Goal: Task Accomplishment & Management: Manage account settings

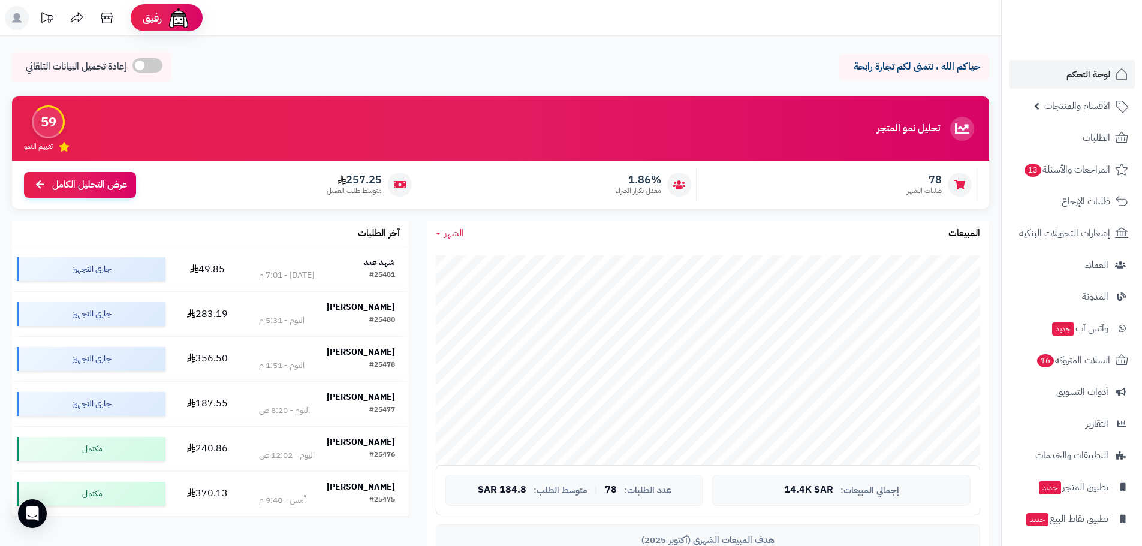
click at [1088, 73] on span "لوحة التحكم" at bounding box center [1089, 74] width 44 height 17
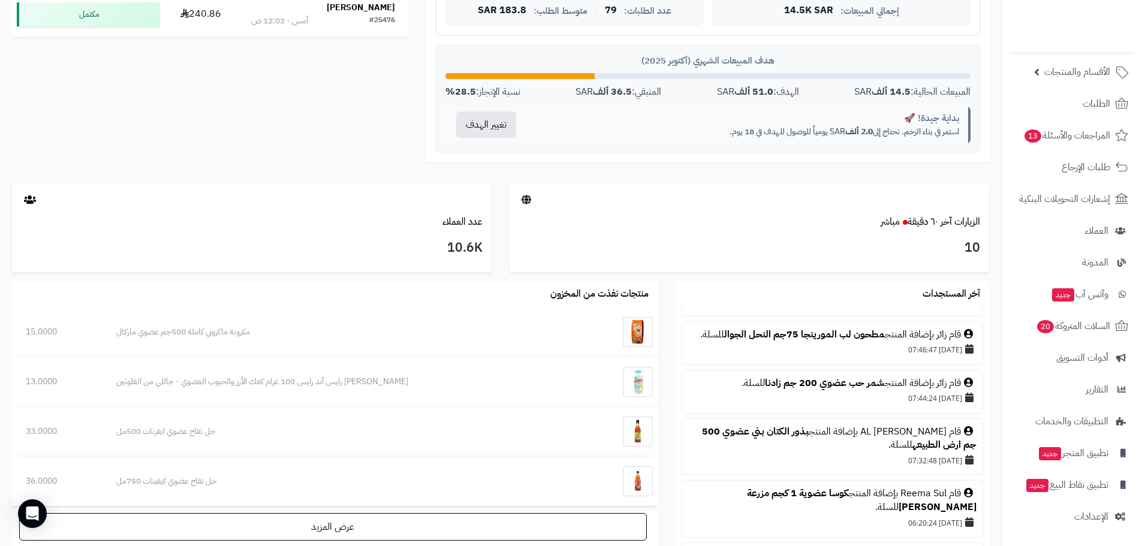
scroll to position [60, 0]
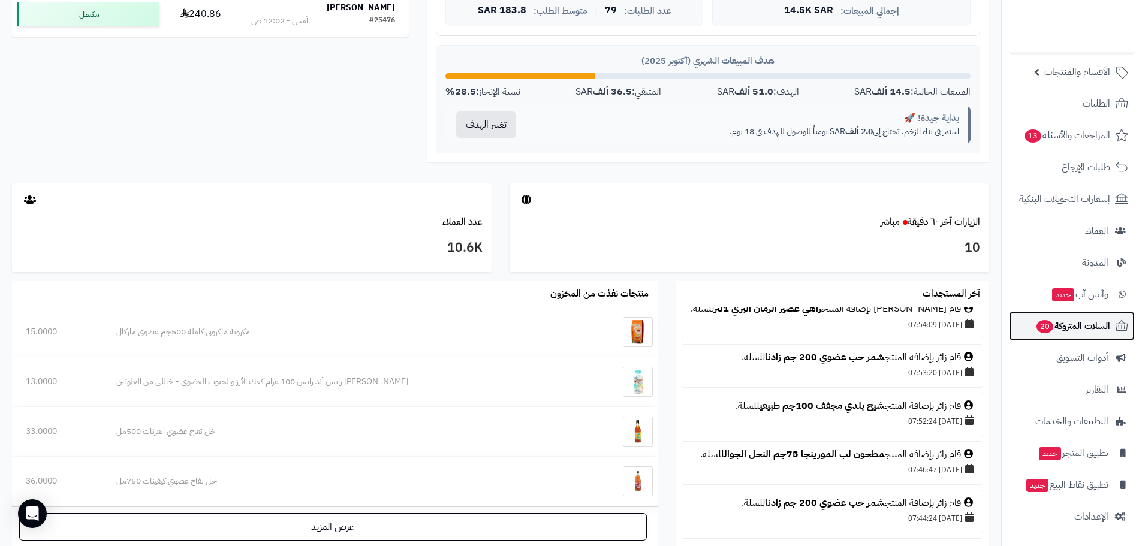
click at [1060, 327] on span "السلات المتروكة 20" at bounding box center [1072, 326] width 75 height 17
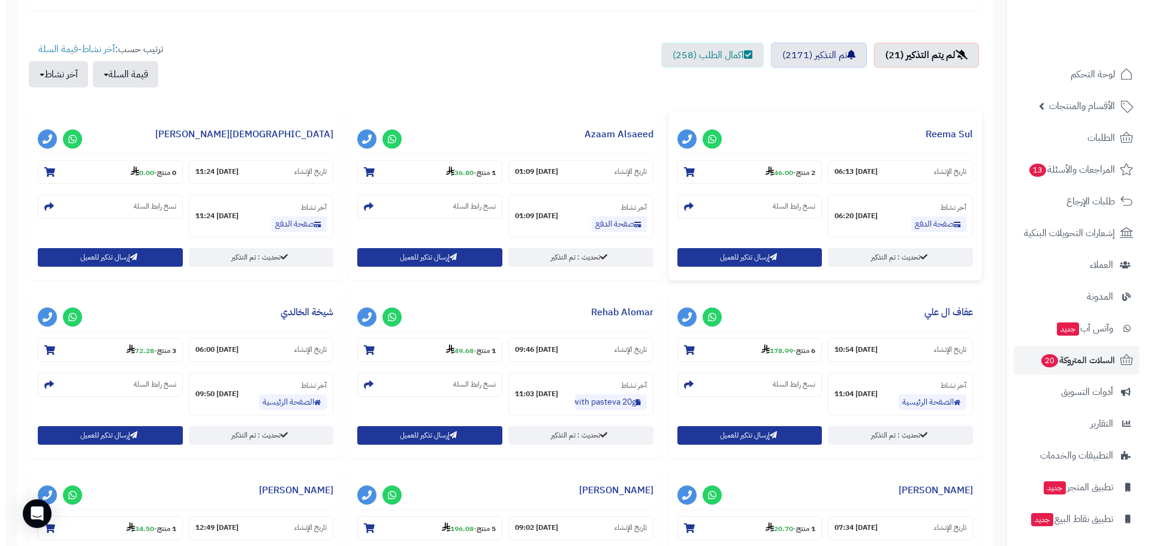
scroll to position [420, 0]
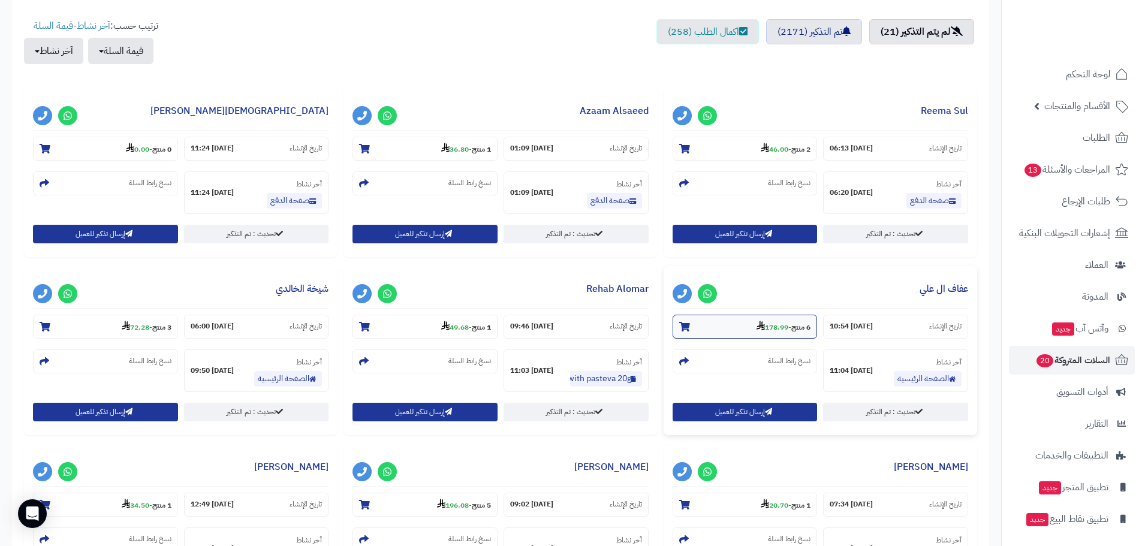
click at [686, 328] on icon at bounding box center [684, 327] width 11 height 10
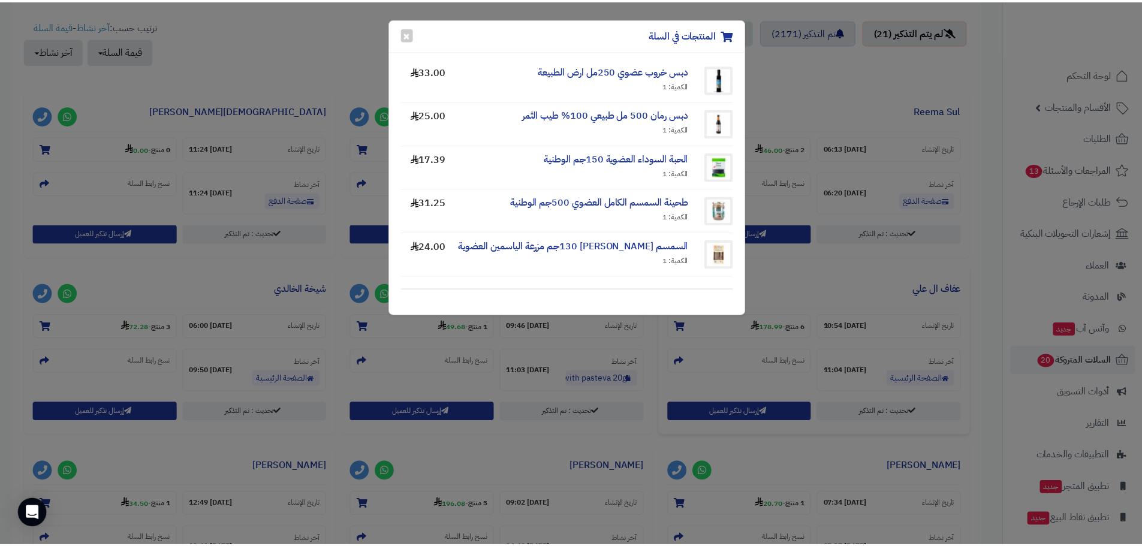
scroll to position [116, 0]
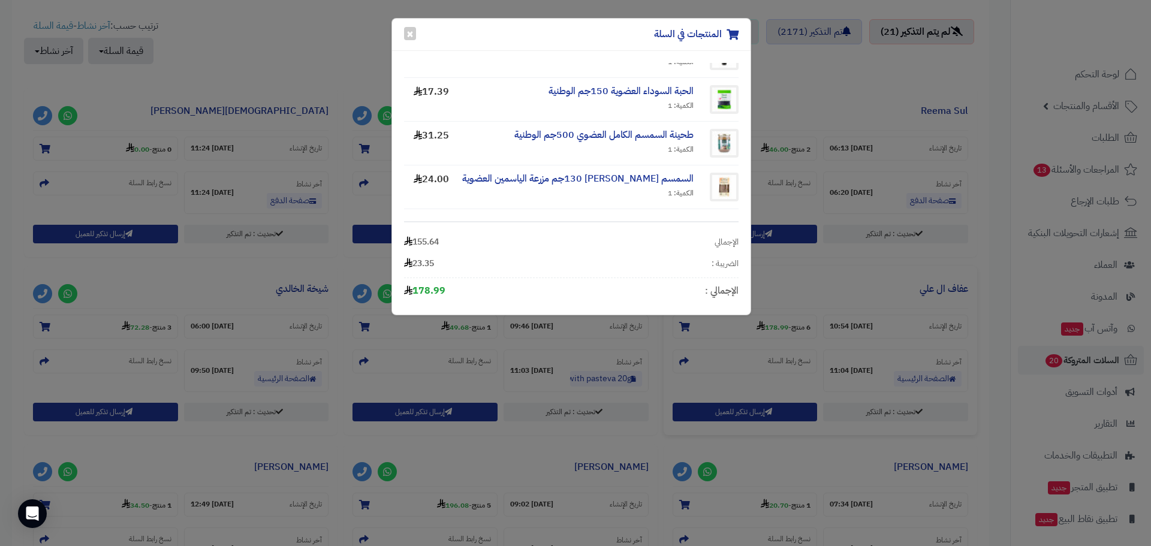
click at [949, 291] on div "المنتجات في السلة × خل الرمان العضوي 500مل اورجنتي الكمية: 1 25.00 دبس خروب عضو…" at bounding box center [575, 273] width 1151 height 546
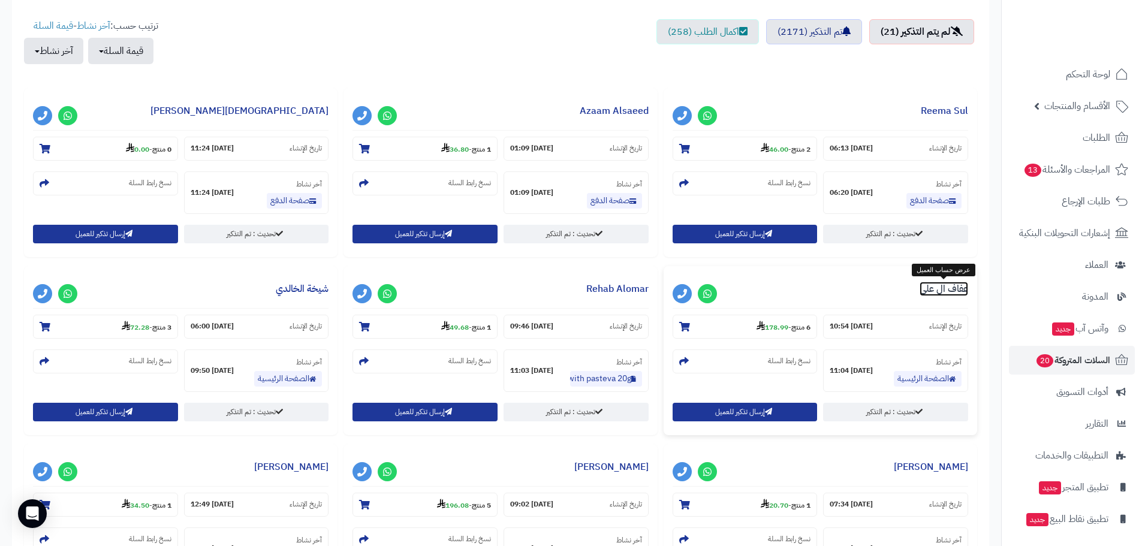
click at [948, 291] on link "عفاف ال علي" at bounding box center [944, 289] width 49 height 14
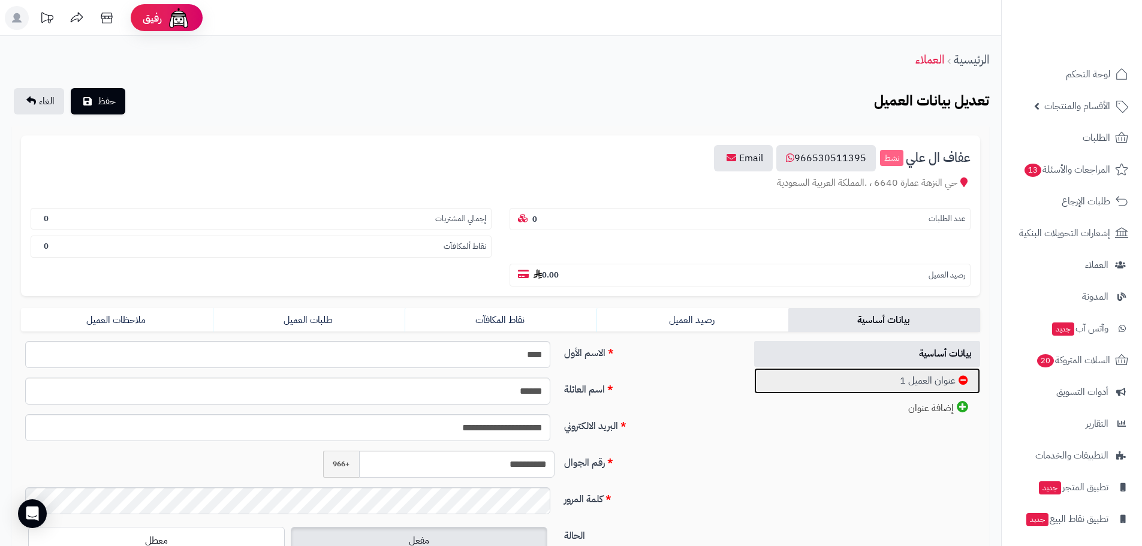
click at [936, 381] on link "عنوان العميل 1" at bounding box center [867, 381] width 227 height 26
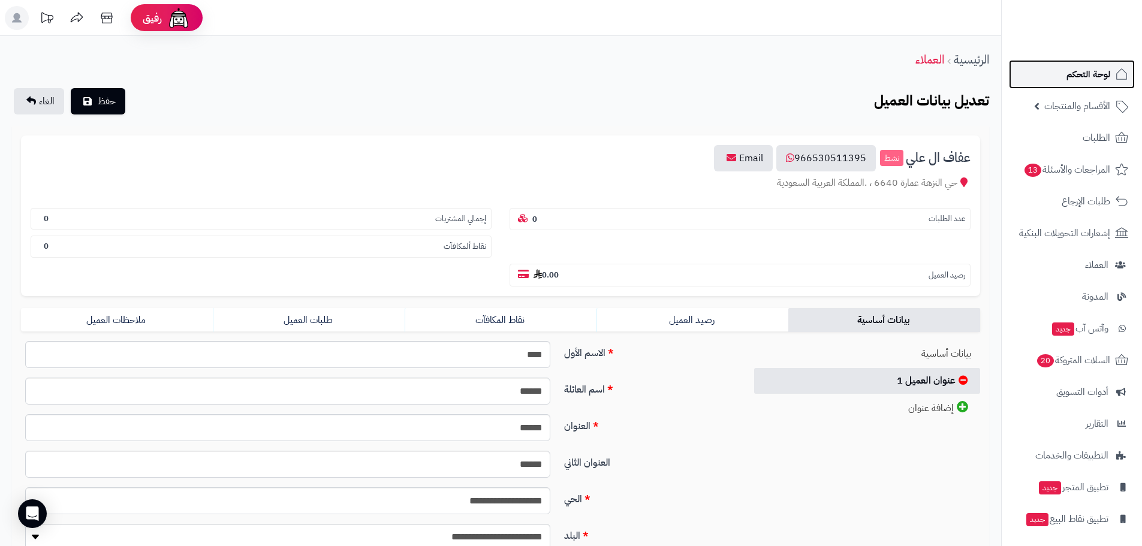
click at [1076, 79] on span "لوحة التحكم" at bounding box center [1089, 74] width 44 height 17
